Goal: Navigation & Orientation: Find specific page/section

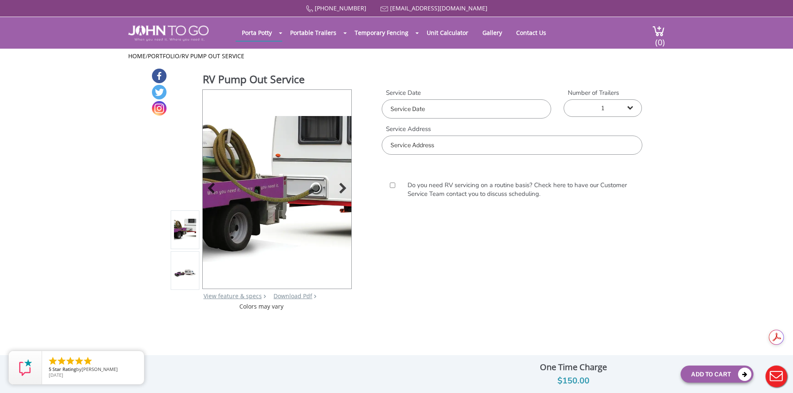
click at [340, 186] on div at bounding box center [341, 190] width 12 height 12
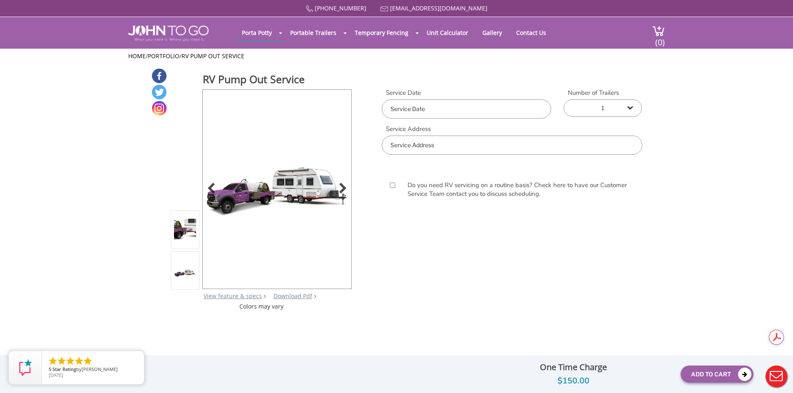
click at [340, 186] on div at bounding box center [341, 190] width 12 height 12
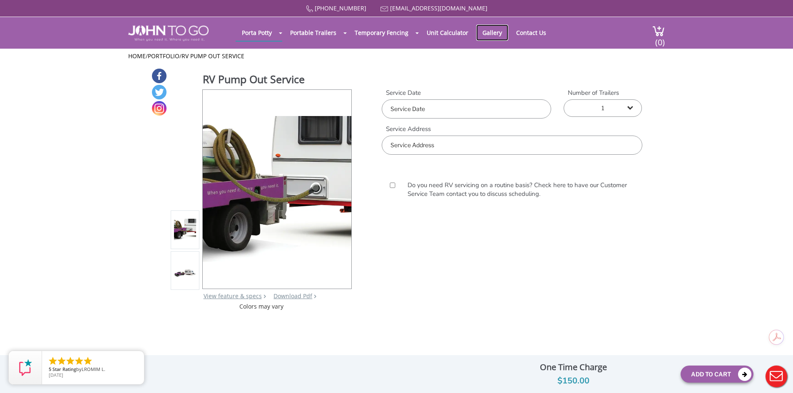
click at [491, 32] on link "Gallery" at bounding box center [492, 33] width 32 height 16
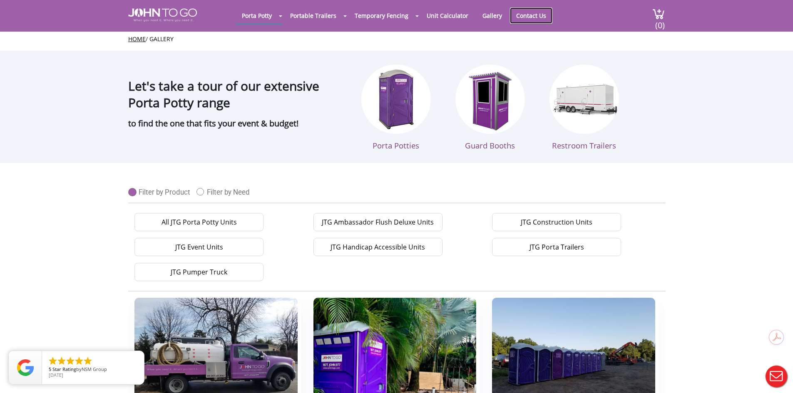
click at [532, 17] on link "Contact Us" at bounding box center [531, 15] width 42 height 16
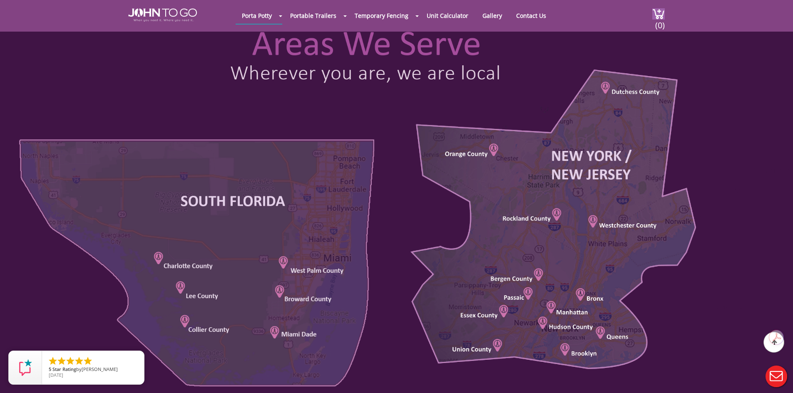
scroll to position [375, 0]
